Goal: Information Seeking & Learning: Learn about a topic

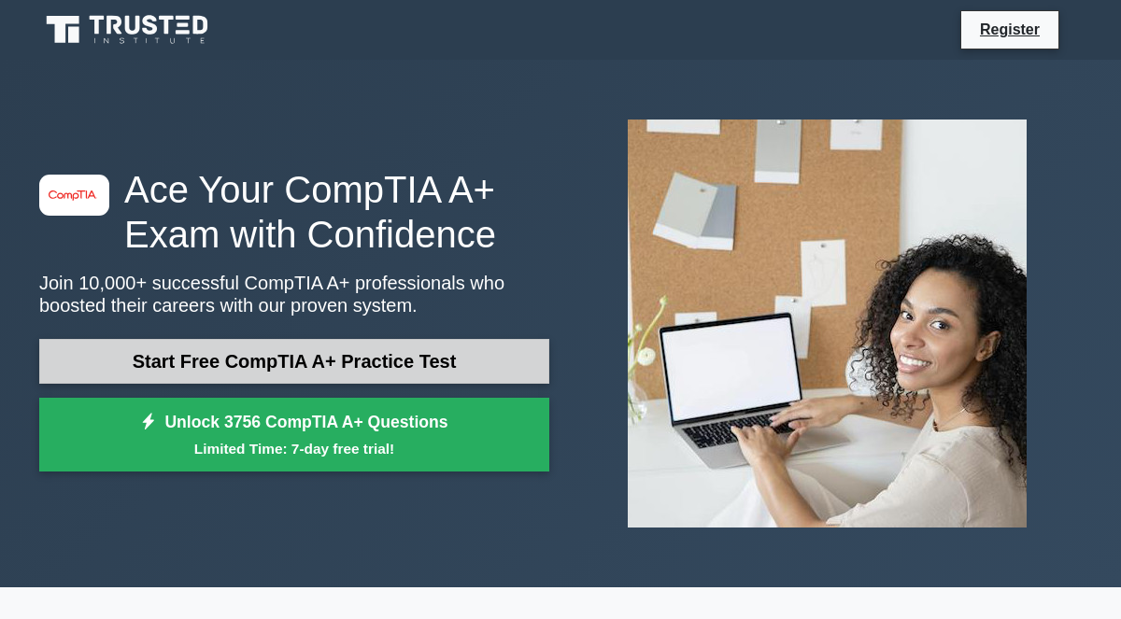
click at [270, 375] on link "Start Free CompTIA A+ Practice Test" at bounding box center [294, 361] width 510 height 45
click at [230, 365] on link "Start Free CompTIA A+ Practice Test" at bounding box center [294, 361] width 510 height 45
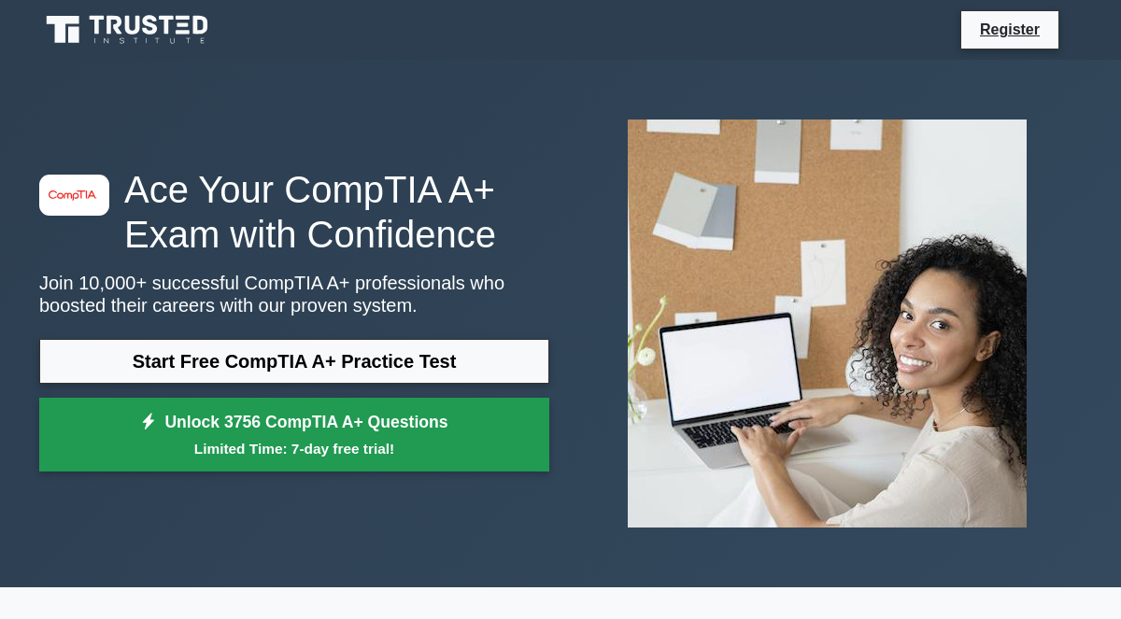
click at [222, 438] on small "Limited Time: 7-day free trial!" at bounding box center [294, 448] width 463 height 21
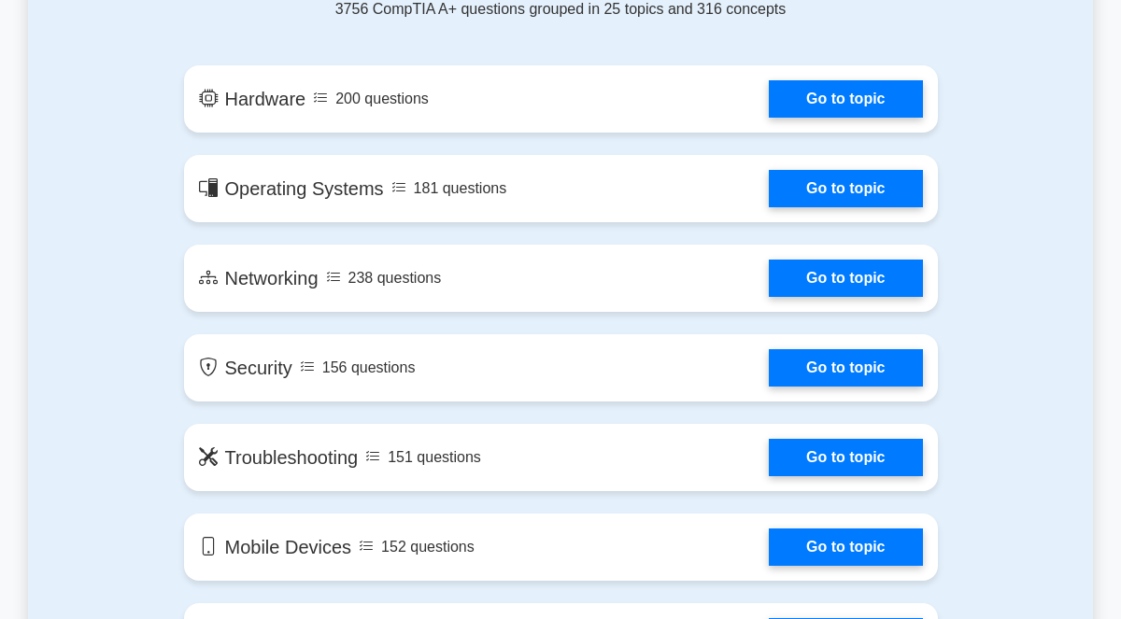
scroll to position [1065, 0]
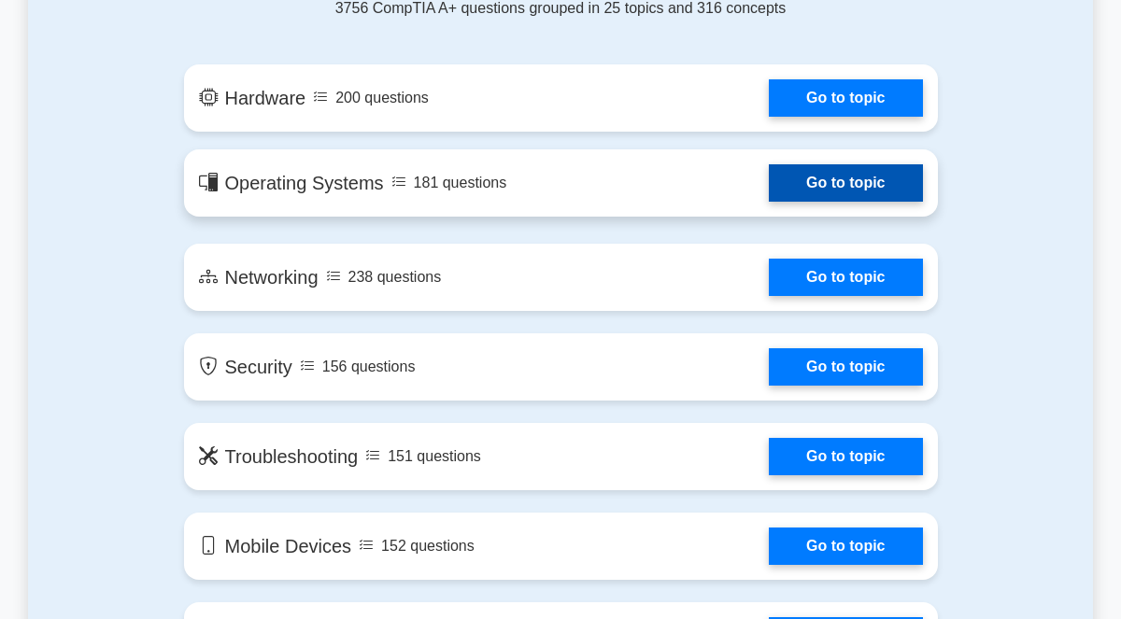
click at [823, 187] on link "Go to topic" at bounding box center [845, 182] width 153 height 37
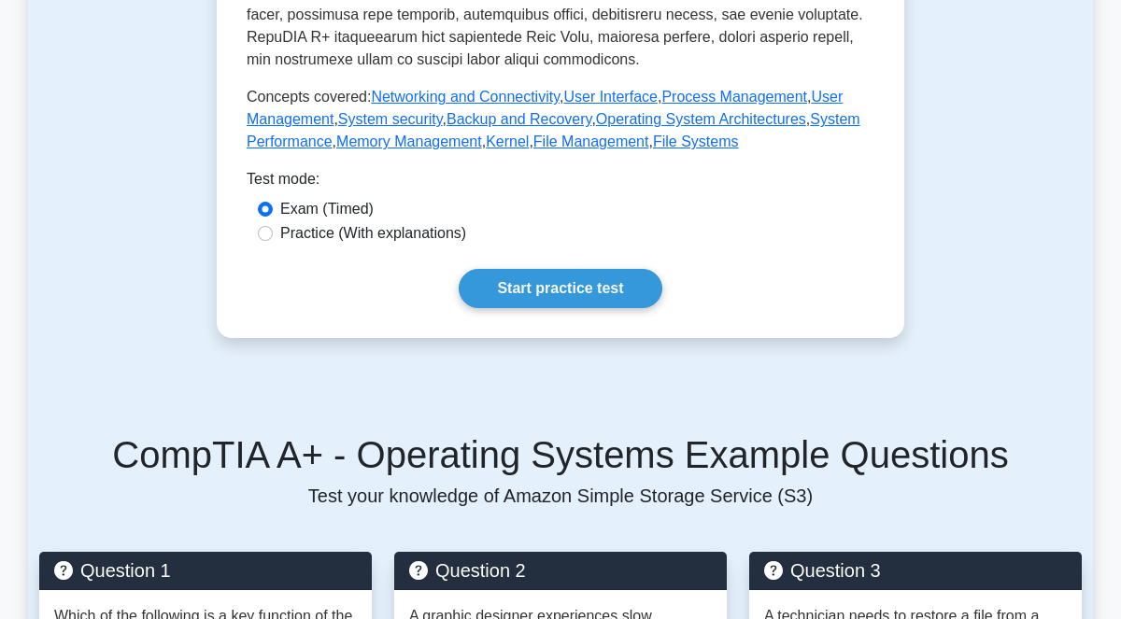
scroll to position [842, 0]
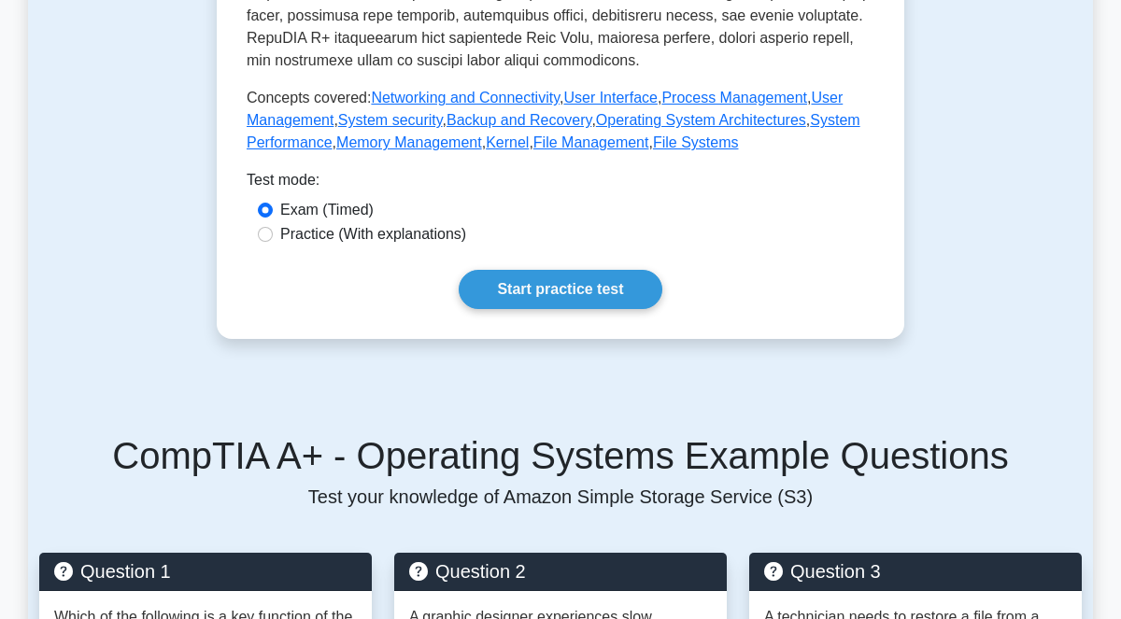
click at [311, 239] on label "Practice (With explanations)" at bounding box center [373, 234] width 186 height 22
click at [273, 239] on input "Practice (With explanations)" at bounding box center [265, 234] width 15 height 15
radio input "true"
click at [528, 300] on link "Start practice test" at bounding box center [560, 289] width 203 height 39
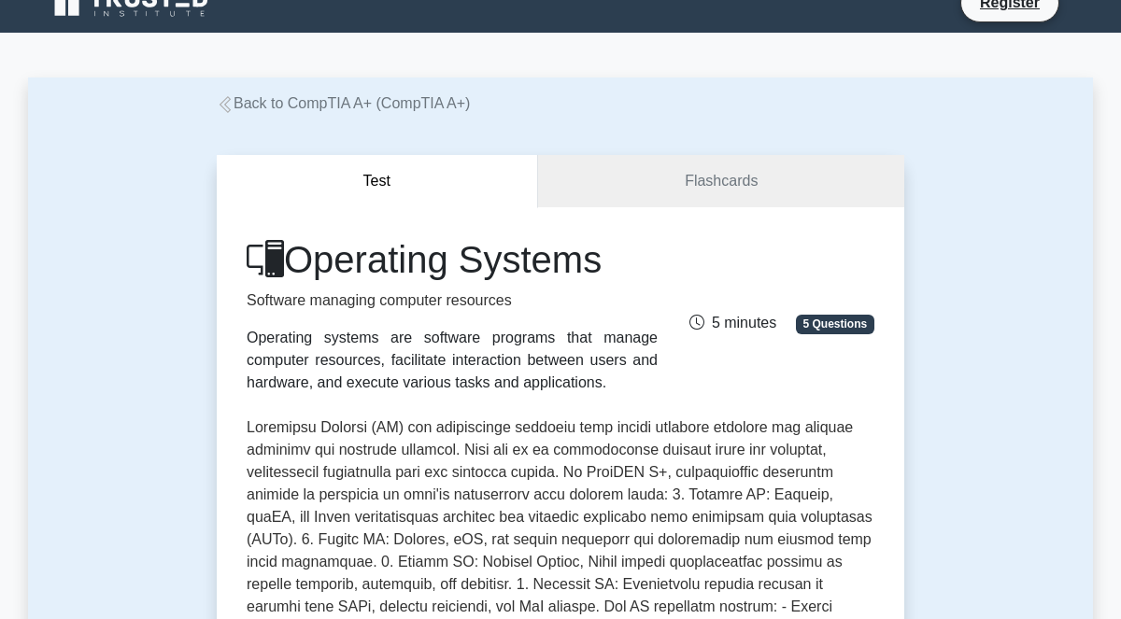
scroll to position [0, 0]
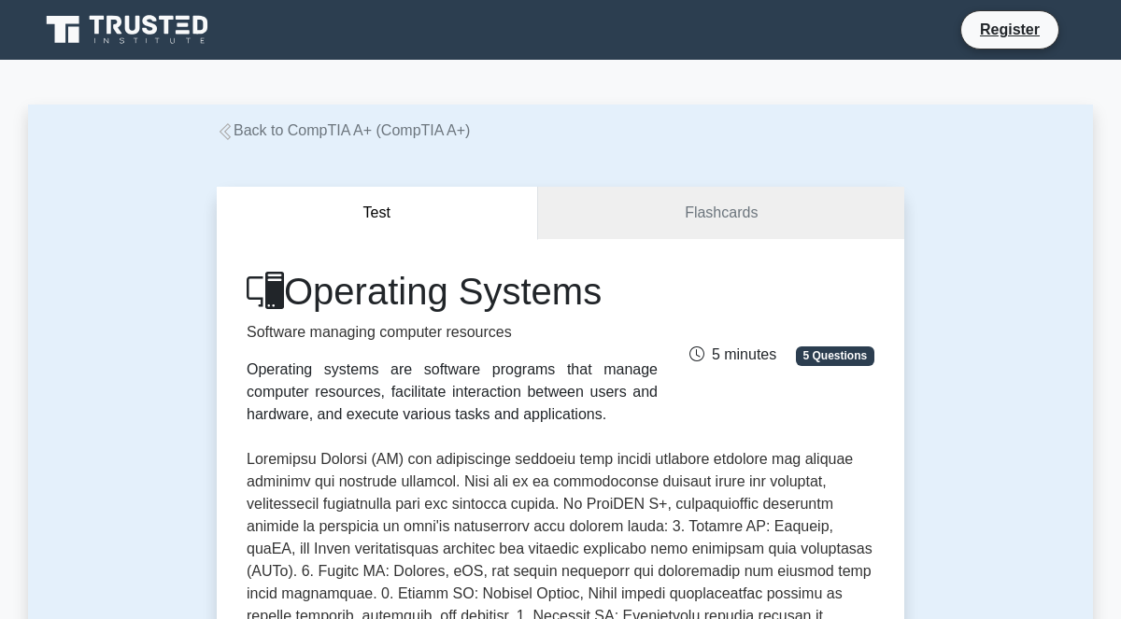
click at [214, 135] on div "Back to CompTIA A+ (CompTIA A+)" at bounding box center [560, 131] width 710 height 22
click at [229, 133] on icon at bounding box center [225, 131] width 17 height 17
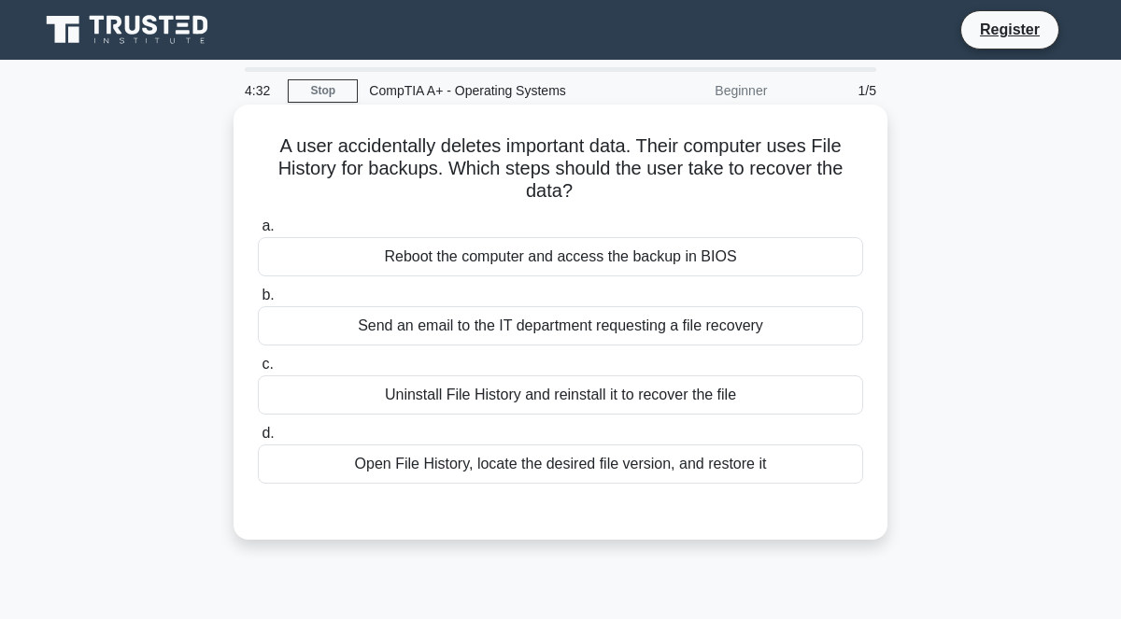
click at [484, 465] on div "Open File History, locate the desired file version, and restore it" at bounding box center [560, 464] width 605 height 39
click at [258, 440] on input "d. Open File History, locate the desired file version, and restore it" at bounding box center [258, 434] width 0 height 12
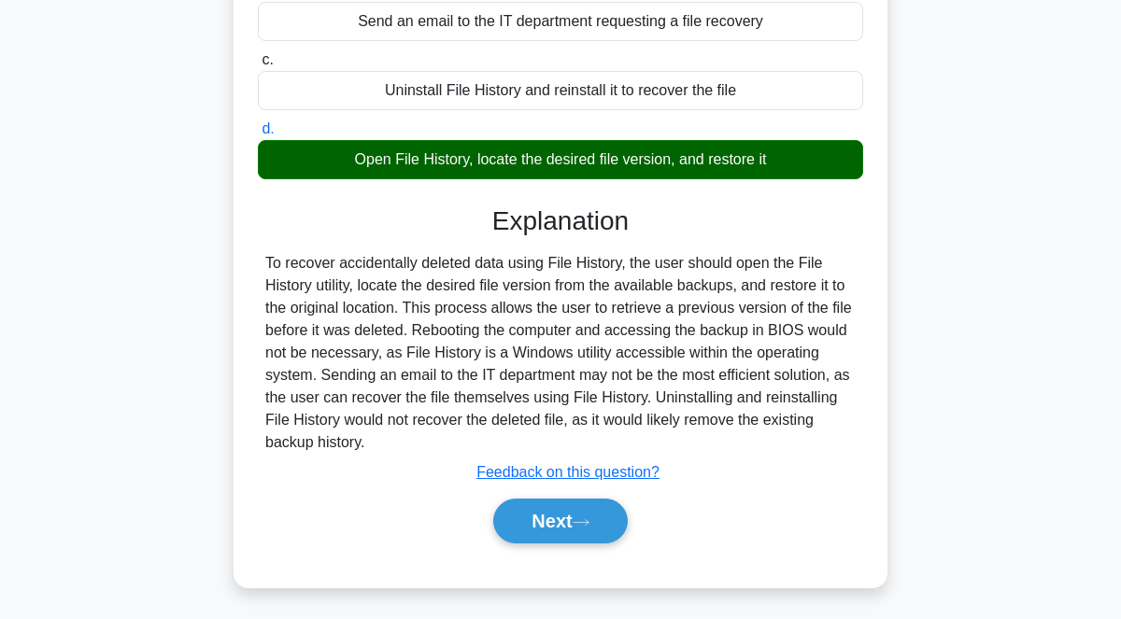
scroll to position [389, 0]
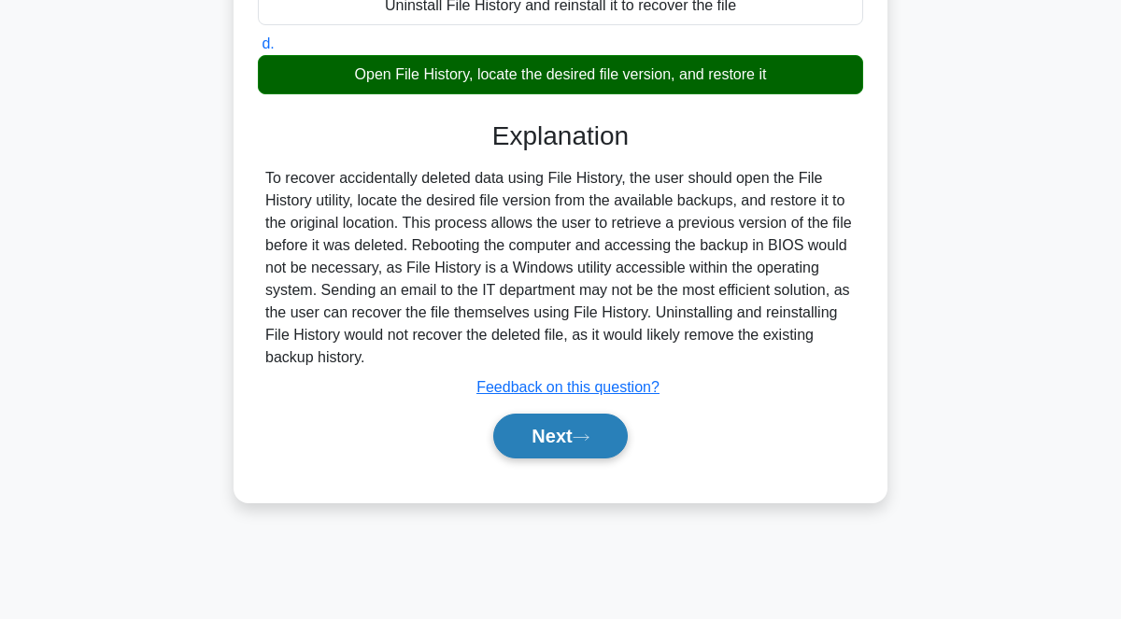
click at [548, 448] on button "Next" at bounding box center [560, 436] width 134 height 45
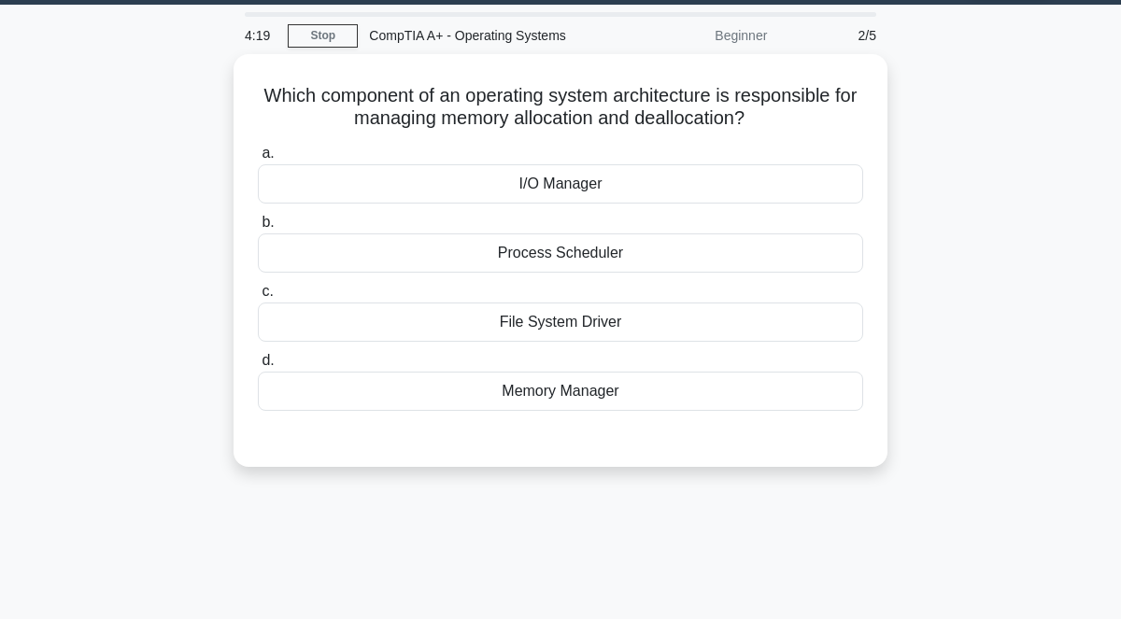
scroll to position [58, 0]
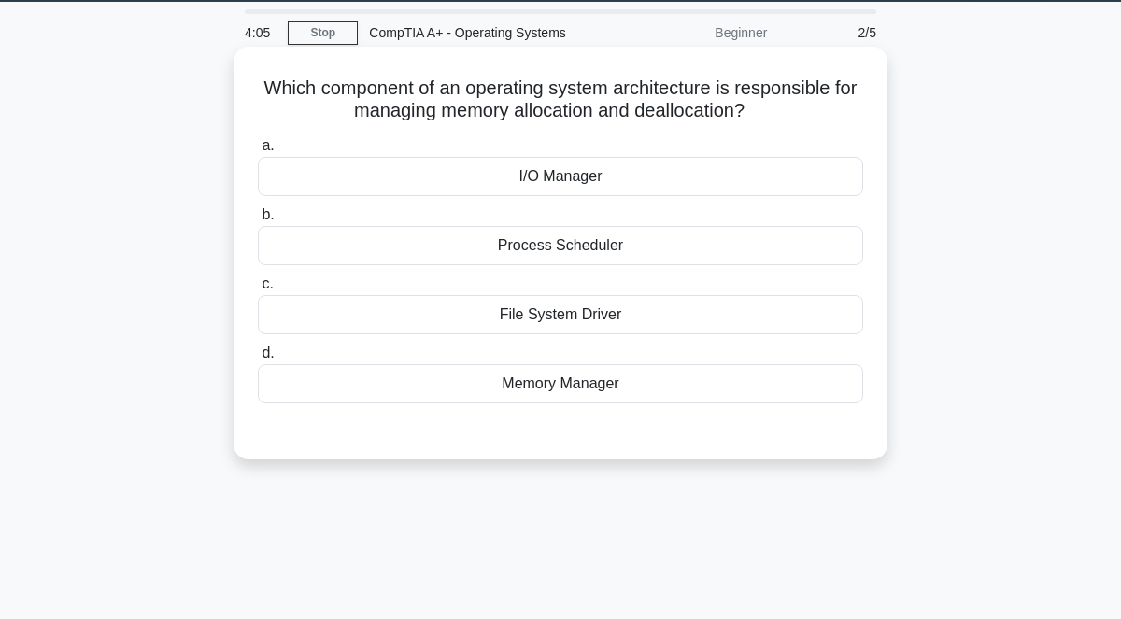
click at [570, 376] on div "Memory Manager" at bounding box center [560, 383] width 605 height 39
click at [258, 360] on input "d. Memory Manager" at bounding box center [258, 353] width 0 height 12
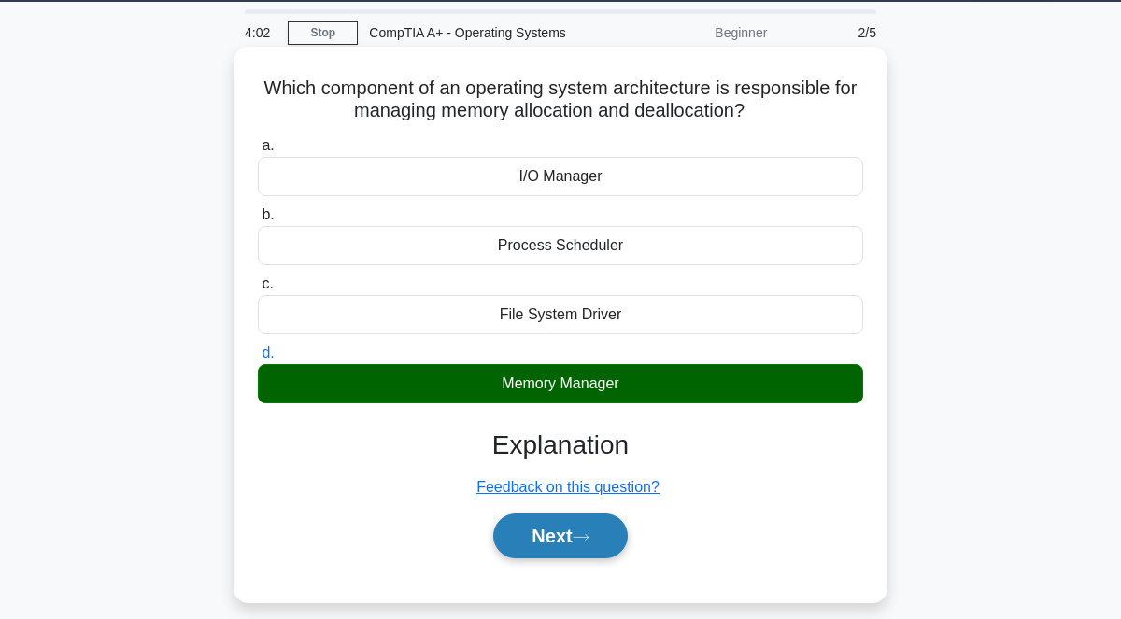
click at [561, 538] on button "Next" at bounding box center [560, 536] width 134 height 45
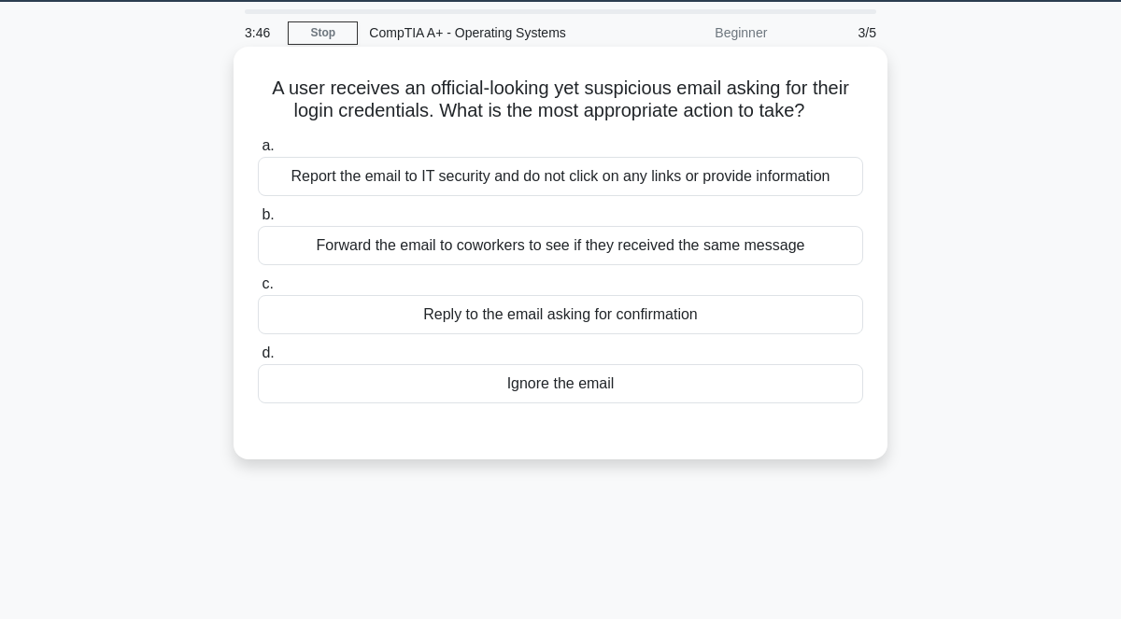
click at [485, 176] on div "Report the email to IT security and do not click on any links or provide inform…" at bounding box center [560, 176] width 605 height 39
click at [258, 152] on input "a. Report the email to IT security and do not click on any links or provide inf…" at bounding box center [258, 146] width 0 height 12
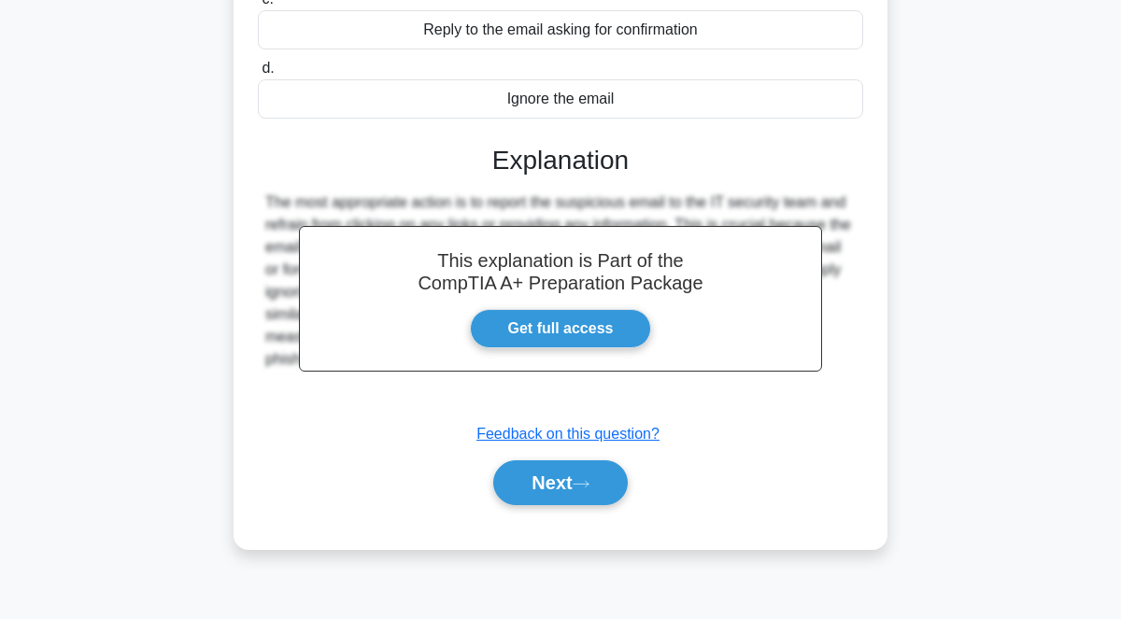
scroll to position [346, 0]
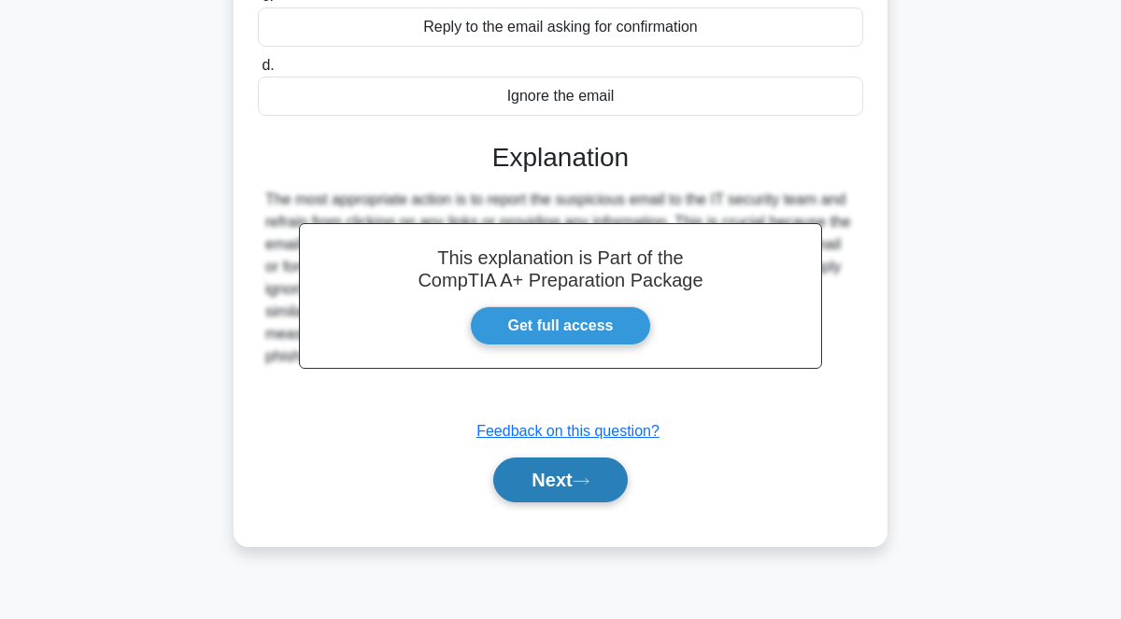
click at [555, 480] on button "Next" at bounding box center [560, 480] width 134 height 45
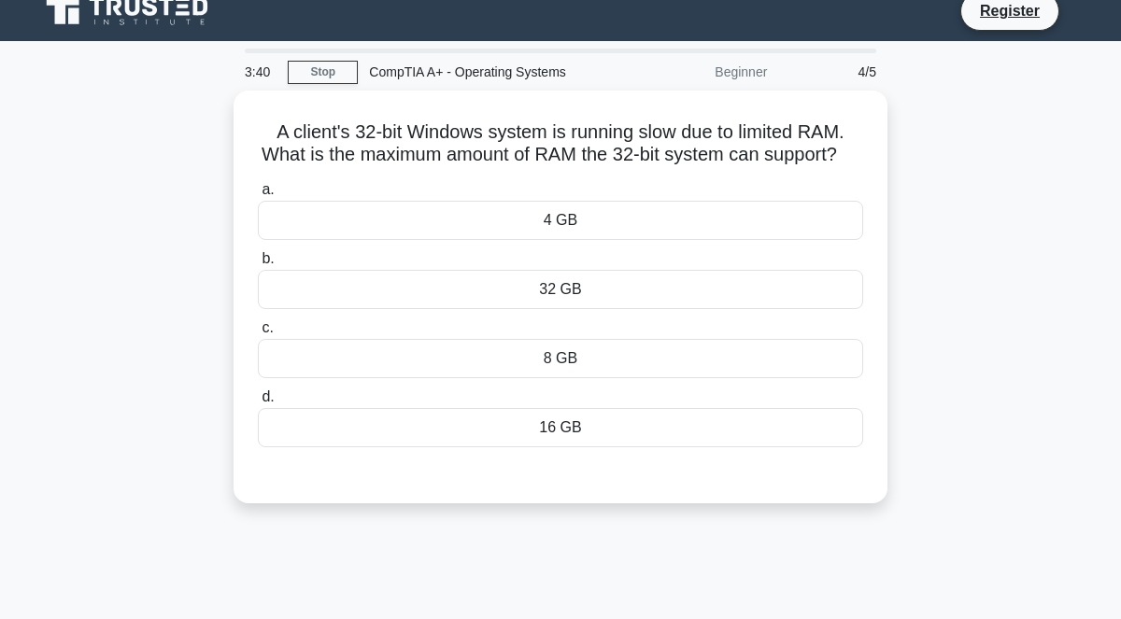
scroll to position [0, 0]
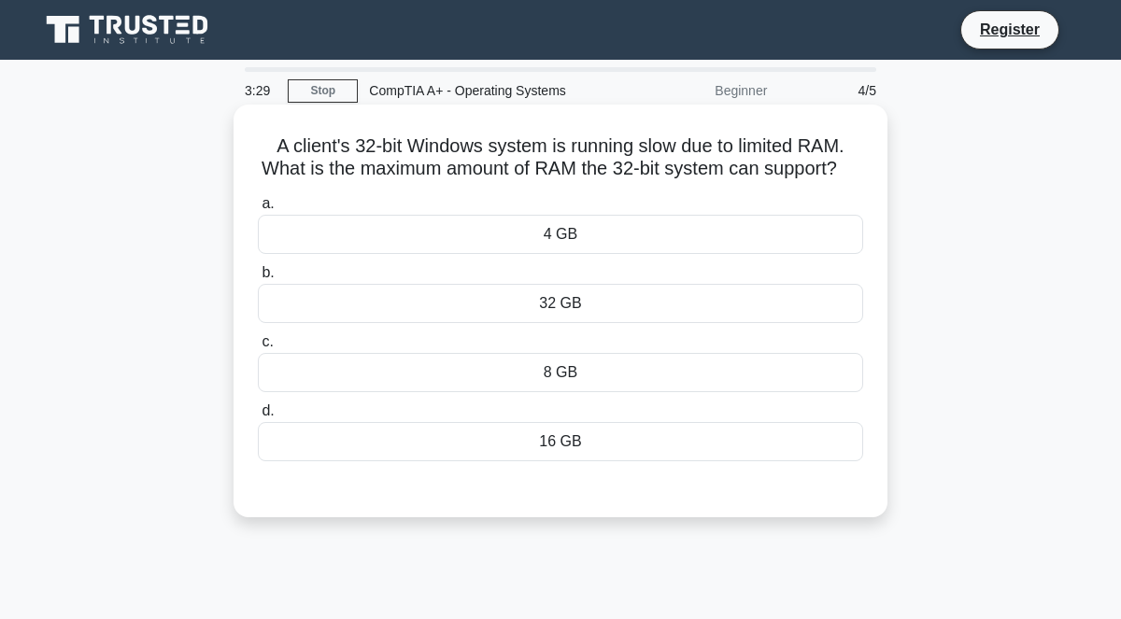
click at [586, 312] on div "32 GB" at bounding box center [560, 303] width 605 height 39
click at [258, 279] on input "b. 32 GB" at bounding box center [258, 273] width 0 height 12
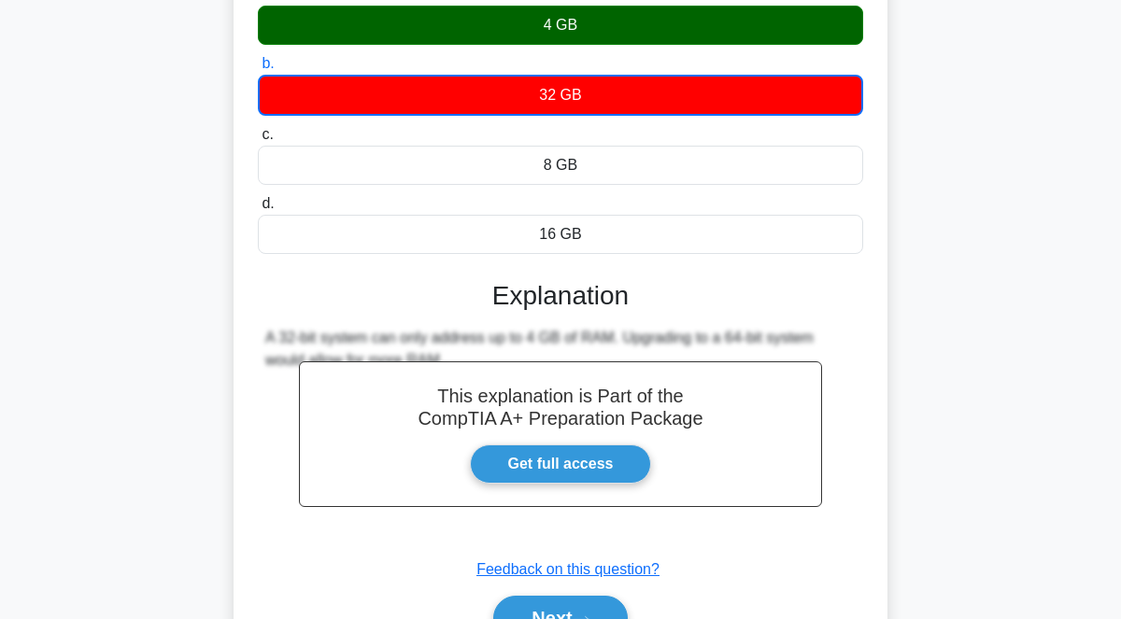
scroll to position [389, 0]
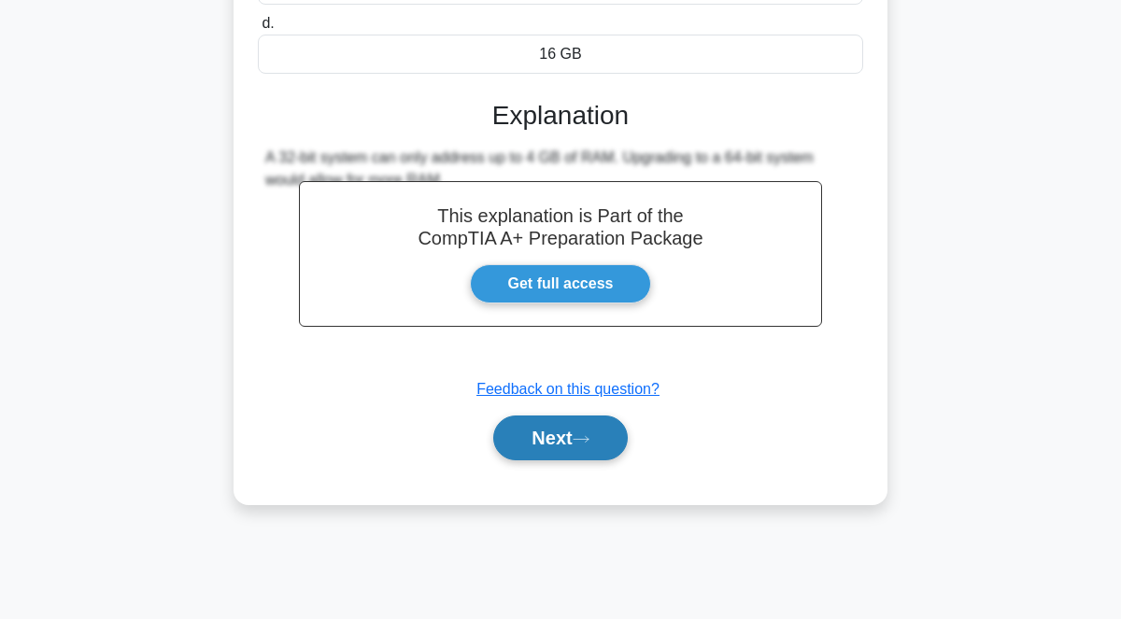
click at [585, 441] on icon at bounding box center [581, 439] width 17 height 10
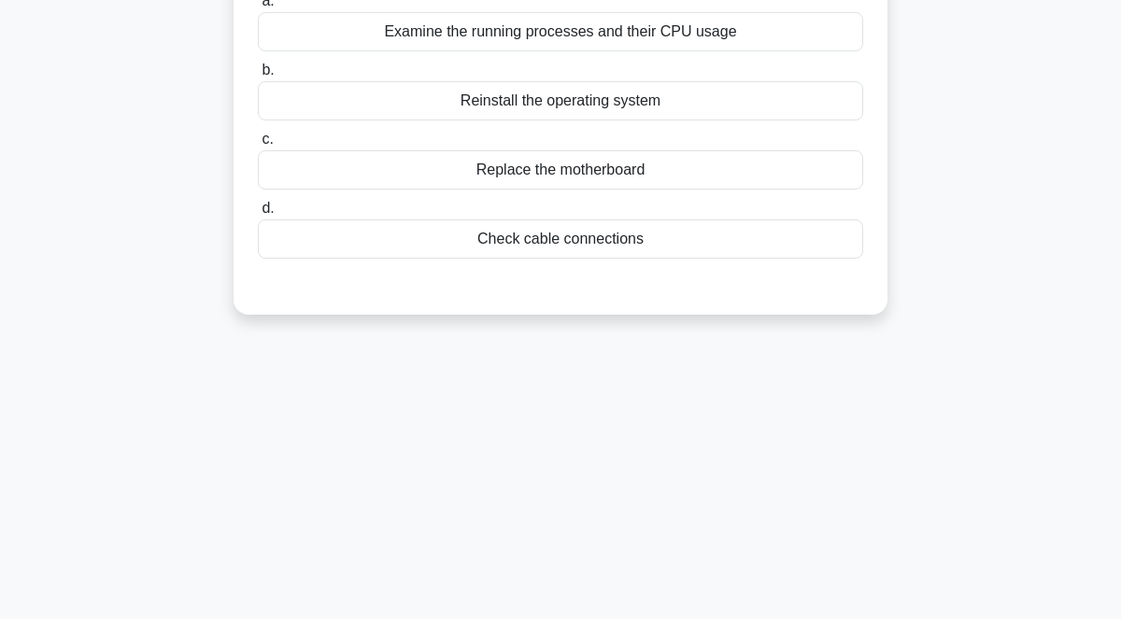
scroll to position [0, 0]
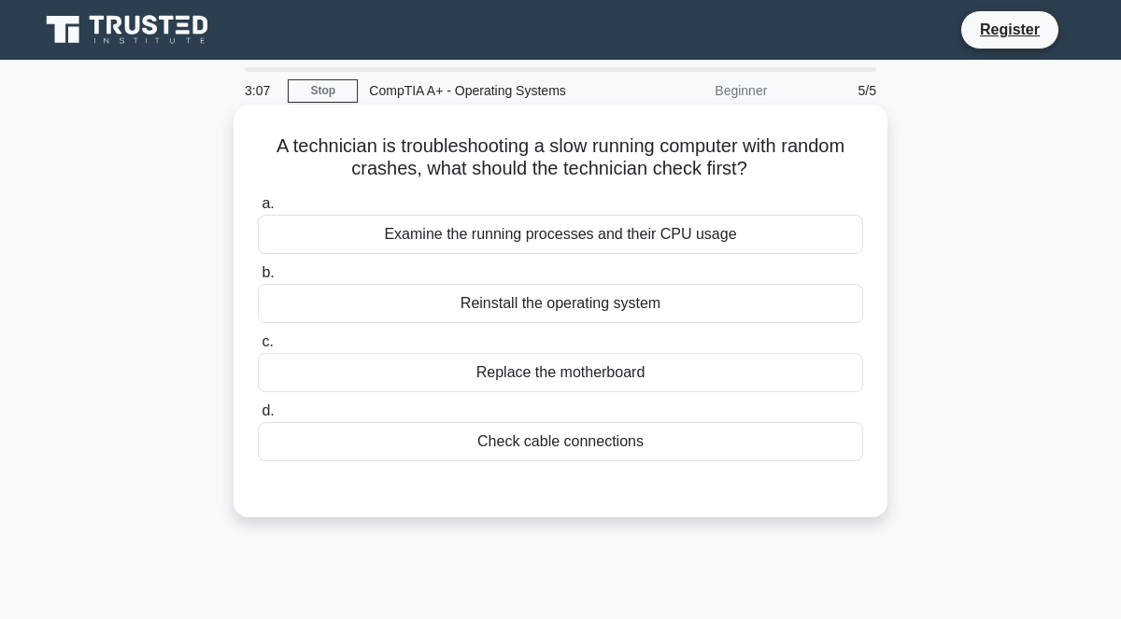
click at [618, 238] on div "Examine the running processes and their CPU usage" at bounding box center [560, 234] width 605 height 39
click at [258, 210] on input "a. Examine the running processes and their CPU usage" at bounding box center [258, 204] width 0 height 12
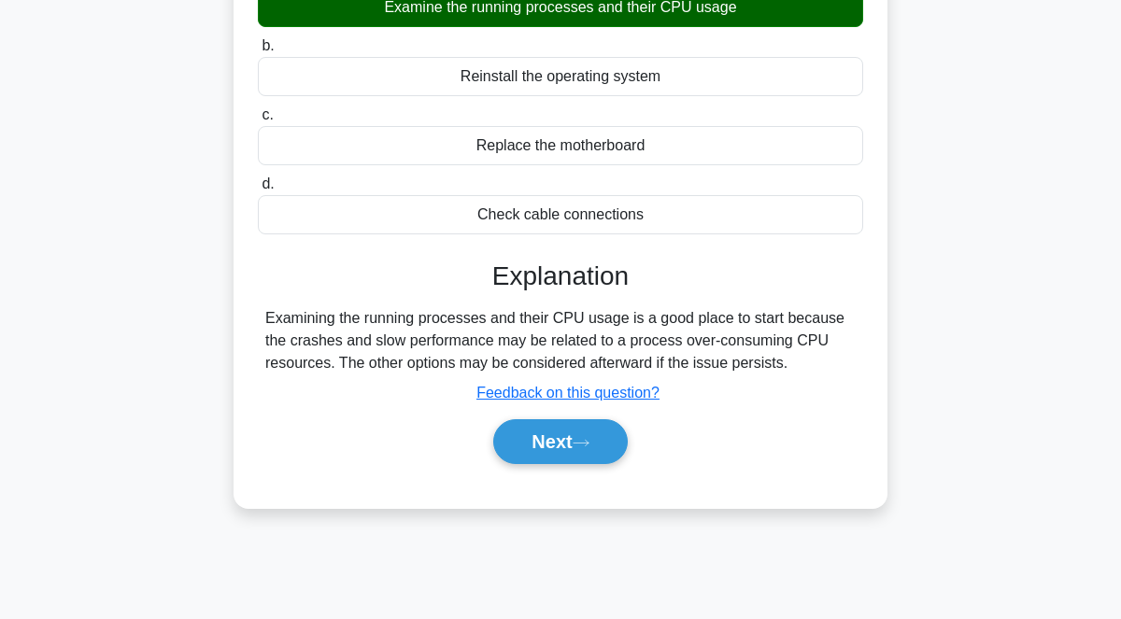
scroll to position [231, 0]
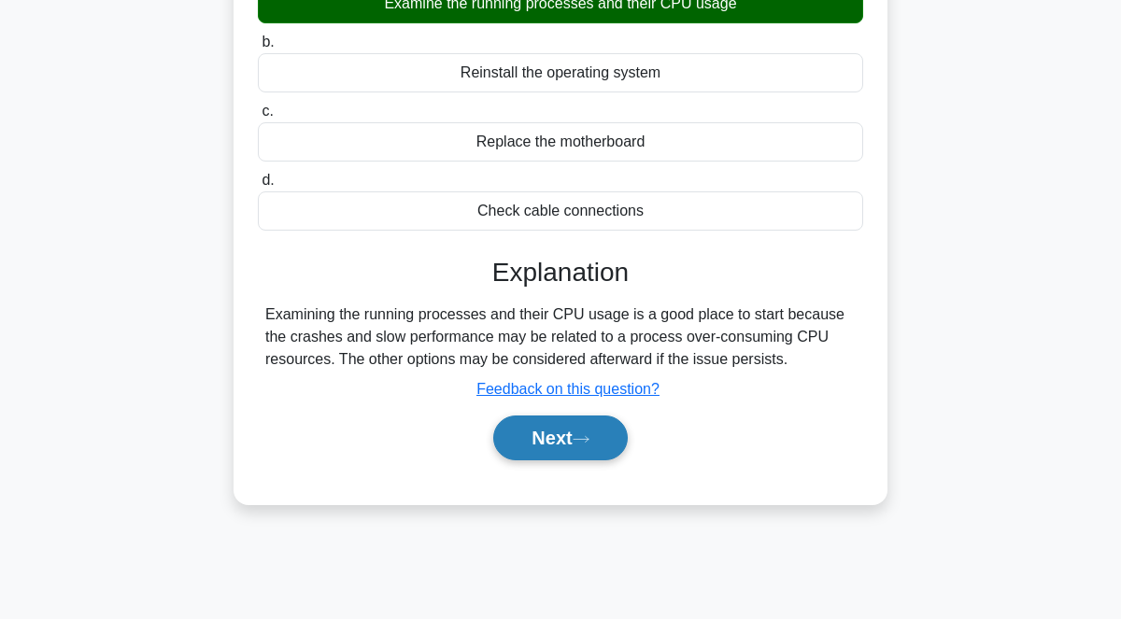
click at [569, 439] on button "Next" at bounding box center [560, 438] width 134 height 45
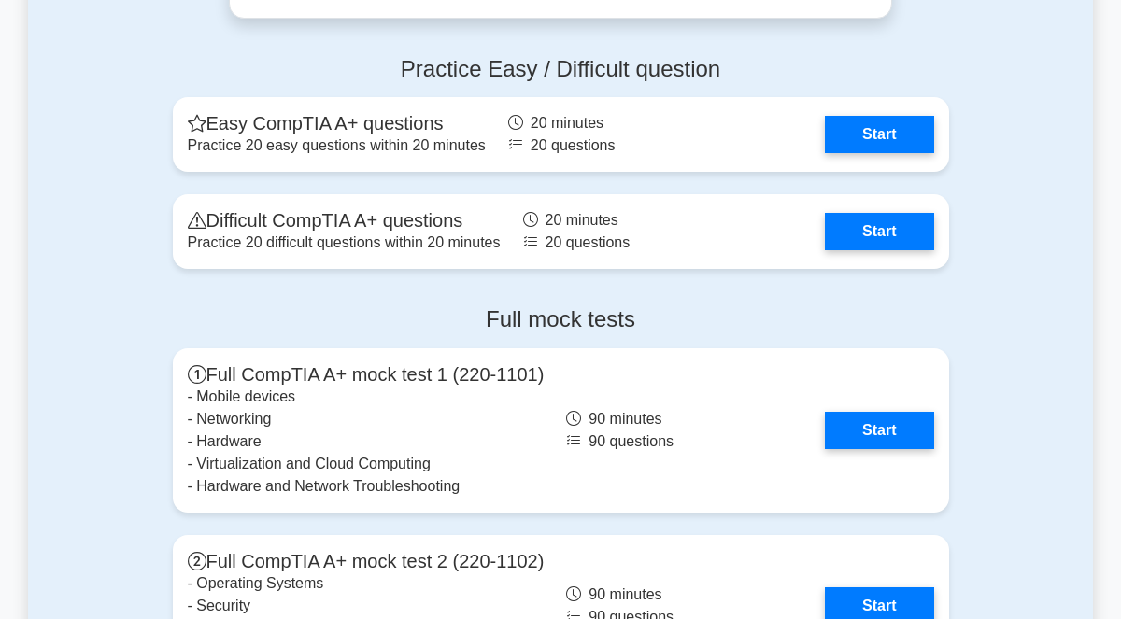
scroll to position [3766, 0]
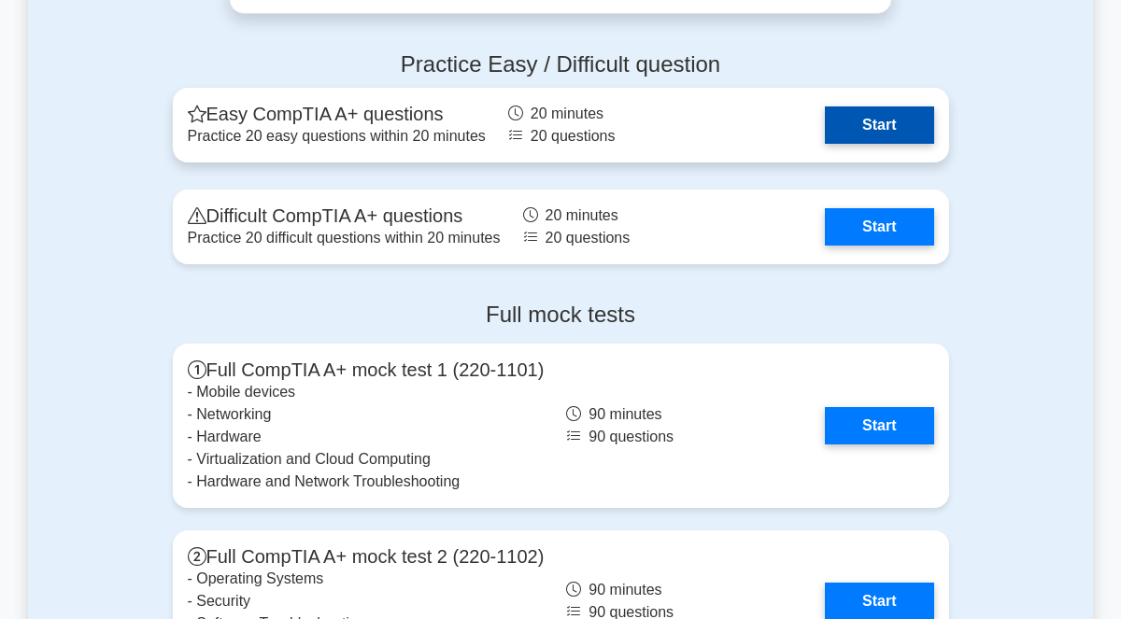
click at [878, 119] on link "Start" at bounding box center [879, 124] width 108 height 37
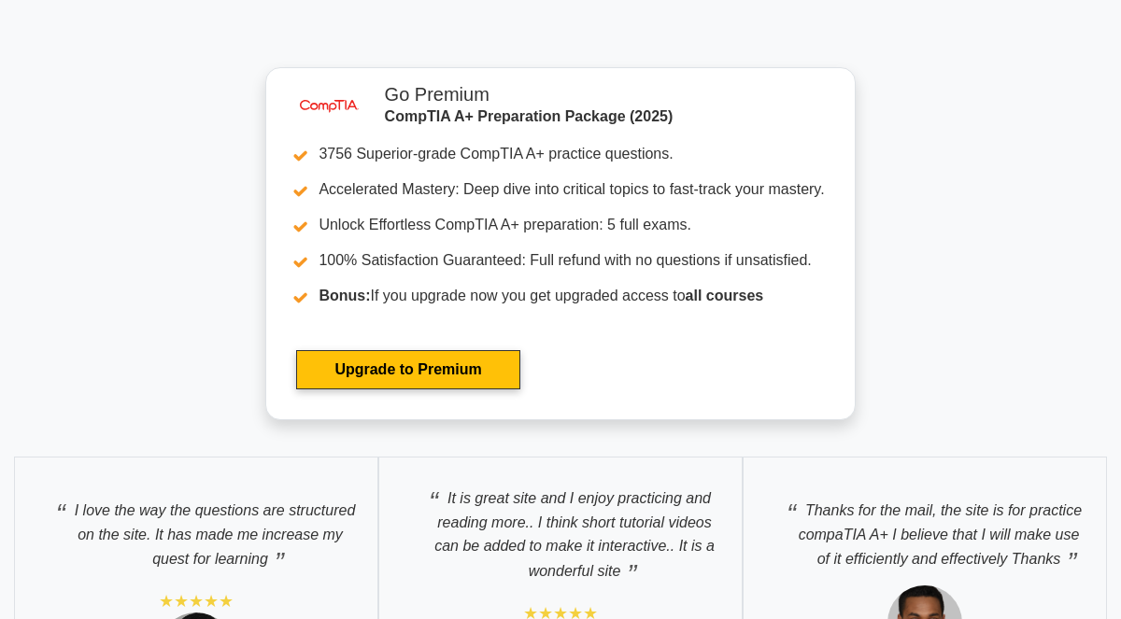
scroll to position [5191, 0]
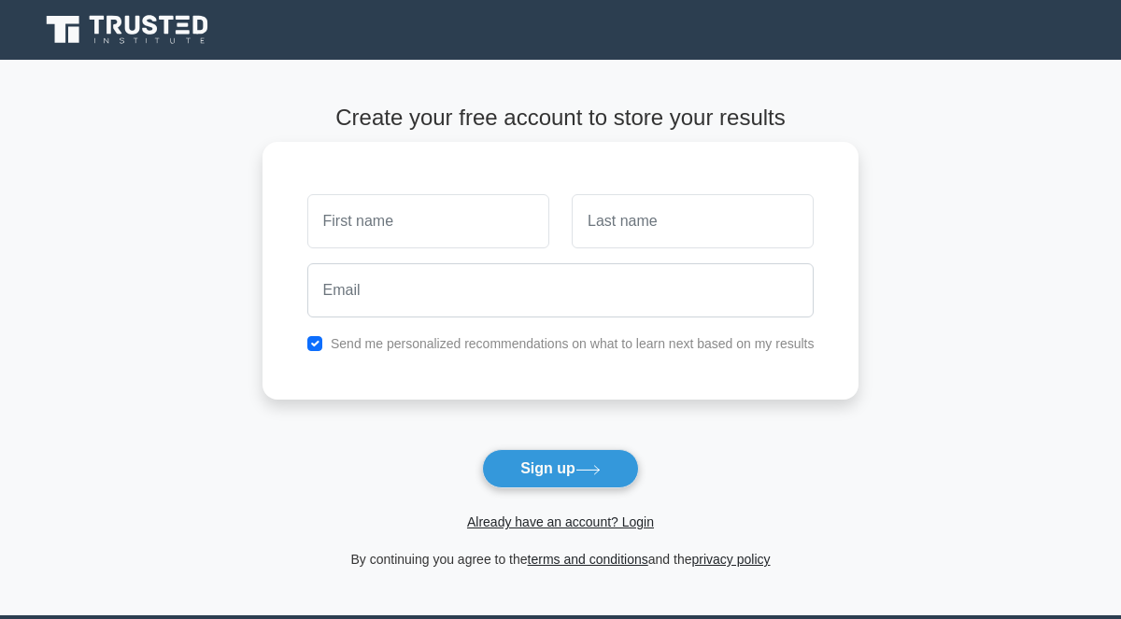
click at [386, 238] on input "text" at bounding box center [428, 221] width 242 height 54
